Goal: Register for event/course

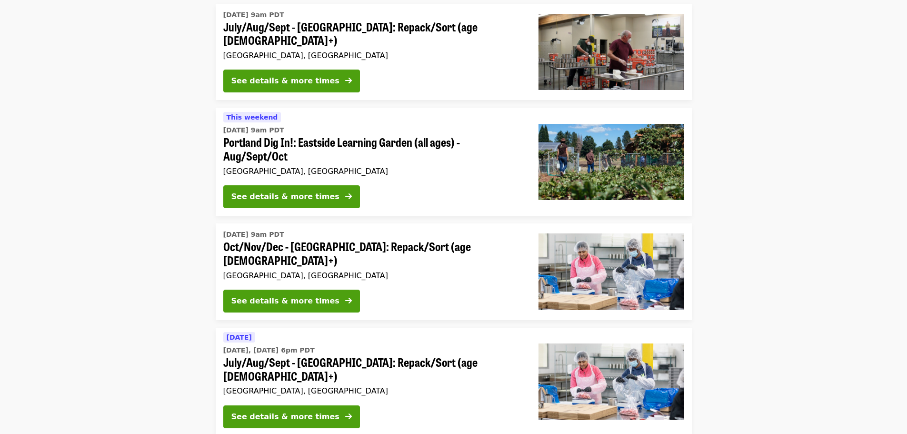
scroll to position [590, 0]
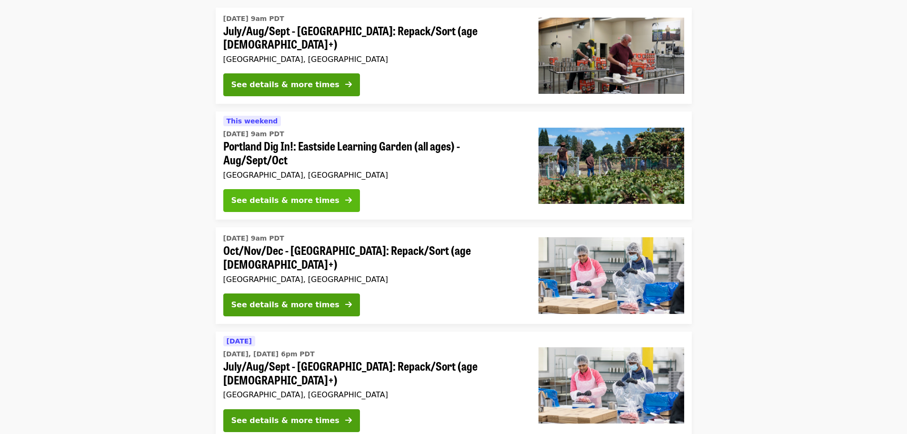
click at [345, 196] on icon "arrow-right icon" at bounding box center [348, 200] width 7 height 9
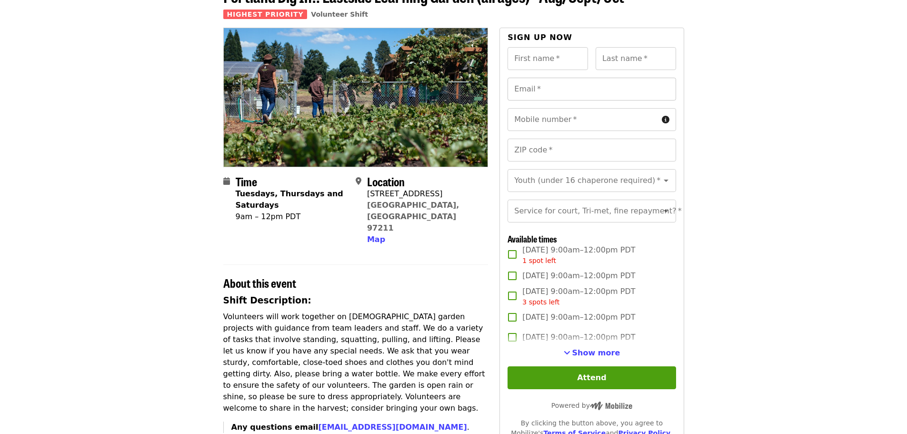
scroll to position [95, 0]
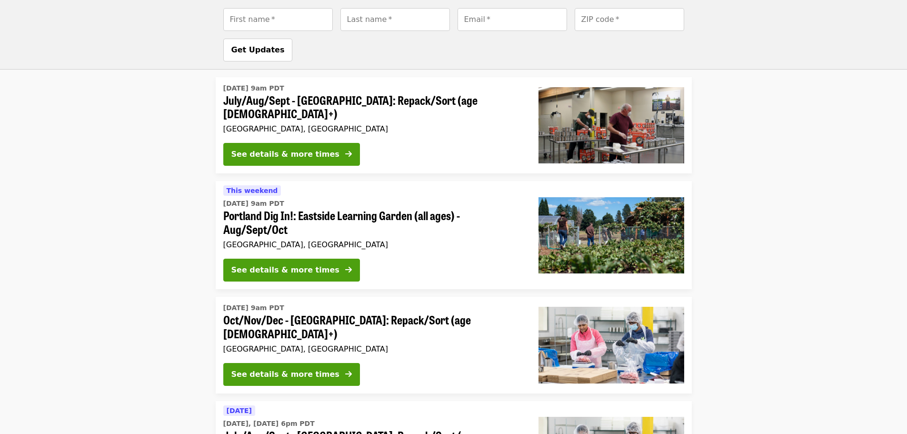
scroll to position [524, 0]
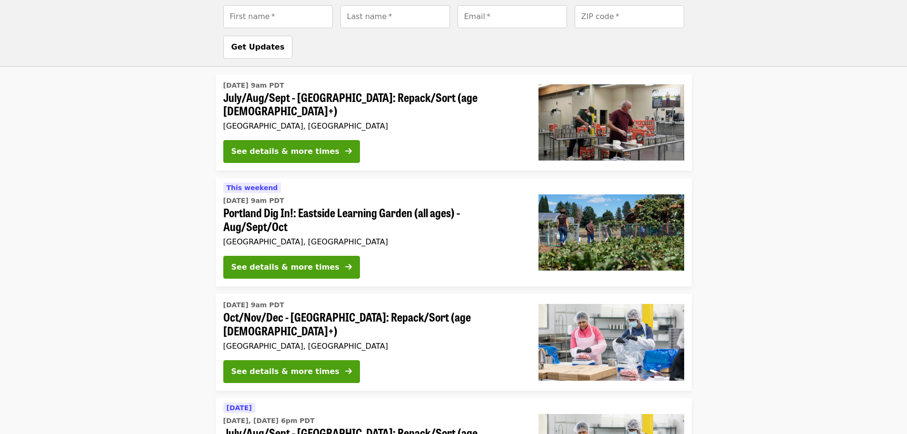
drag, startPoint x: 392, startPoint y: 215, endPoint x: 161, endPoint y: 190, distance: 232.4
click at [161, 190] on li "This weekend [DATE] 9am PDT Portland Dig In!: Eastside Learning Garden (all age…" at bounding box center [453, 232] width 907 height 108
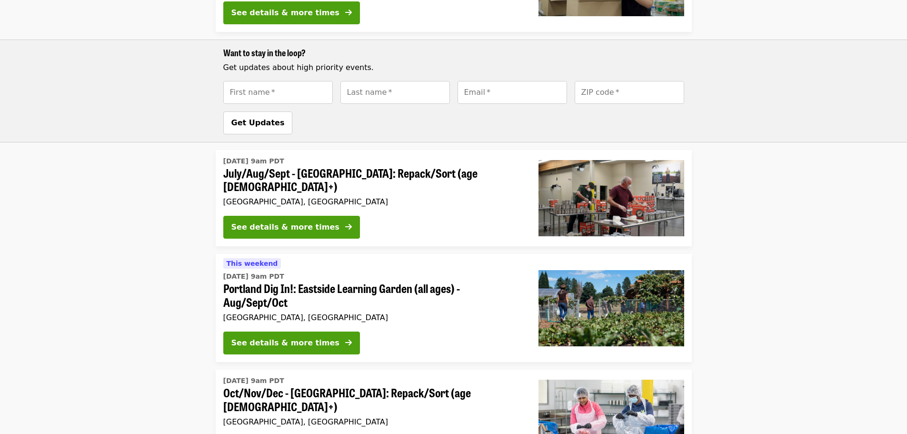
scroll to position [448, 0]
